Goal: Find specific page/section: Find specific page/section

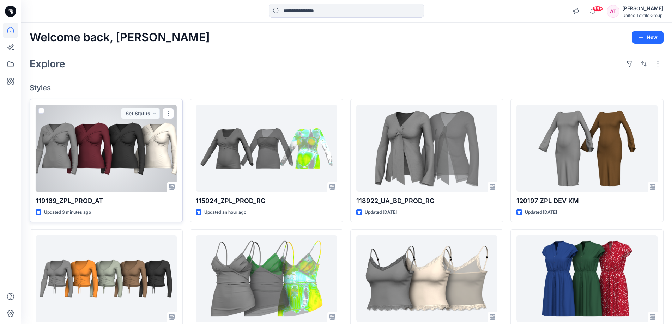
click at [136, 157] on div at bounding box center [106, 148] width 141 height 87
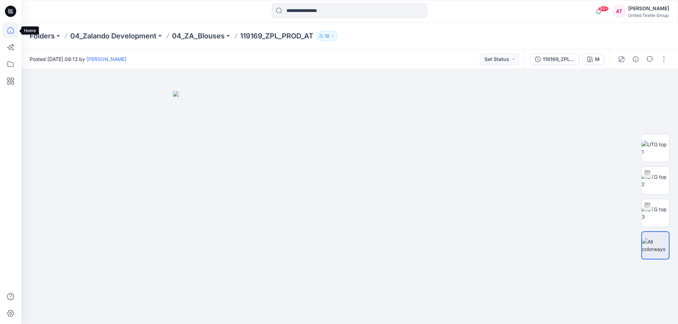
click at [12, 26] on icon at bounding box center [11, 31] width 16 height 16
